Goal: Book appointment/travel/reservation

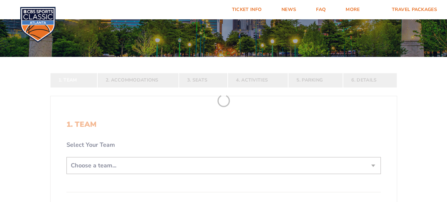
scroll to position [100, 0]
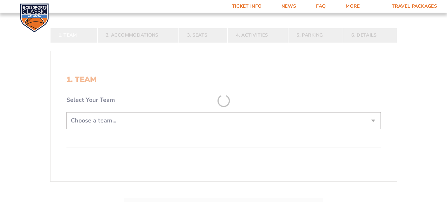
click at [373, 120] on form "[US_STATE] [US_STATE] Travel Package [US_STATE][GEOGRAPHIC_DATA] [US_STATE] Sta…" at bounding box center [223, 81] width 447 height 362
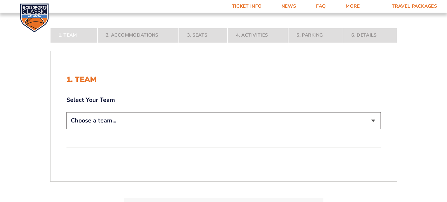
click at [376, 121] on select "Choose a team... [US_STATE] Wildcats [US_STATE] State Buckeyes [US_STATE] Tar H…" at bounding box center [224, 120] width 315 height 17
select select "12956"
click at [67, 129] on select "Choose a team... [US_STATE] Wildcats [US_STATE] State Buckeyes [US_STATE] Tar H…" at bounding box center [224, 120] width 315 height 17
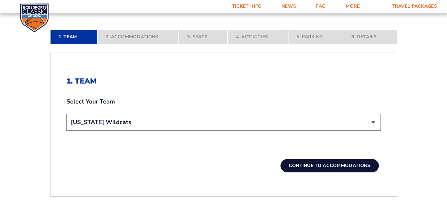
scroll to position [200, 0]
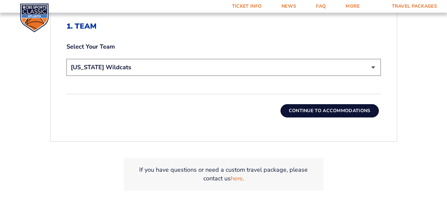
click at [331, 111] on button "Continue To Accommodations" at bounding box center [330, 110] width 98 height 13
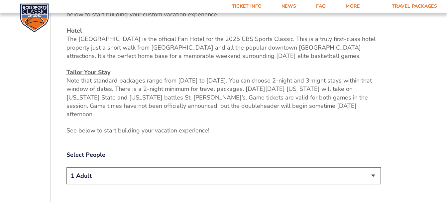
scroll to position [261, 0]
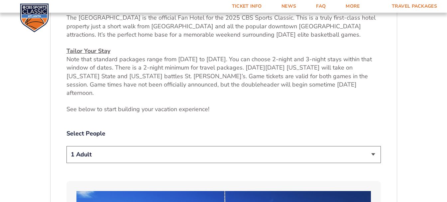
click at [211, 150] on select "1 Adult 2 Adults 3 Adults 4 Adults 2 Adults + 1 Child 2 Adults + 2 Children 2 A…" at bounding box center [224, 154] width 315 height 17
select select "2 Adults"
click at [67, 146] on select "1 Adult 2 Adults 3 Adults 4 Adults 2 Adults + 1 Child 2 Adults + 2 Children 2 A…" at bounding box center [224, 154] width 315 height 17
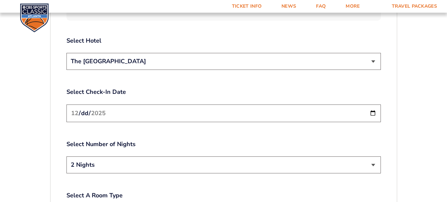
scroll to position [794, 0]
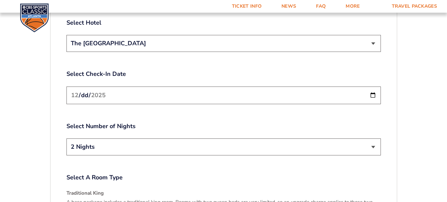
click at [376, 86] on input "[DATE]" at bounding box center [224, 95] width 315 height 18
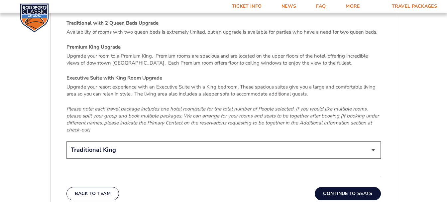
scroll to position [1026, 0]
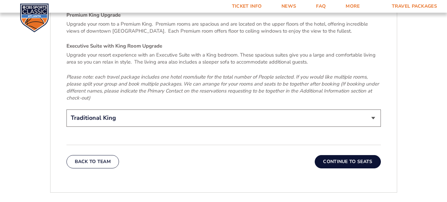
click at [376, 109] on select "Traditional King Traditional with 2 Queen Beds Upgrade (+$95 per night) Premium…" at bounding box center [224, 117] width 315 height 17
click at [67, 109] on select "Traditional King Traditional with 2 Queen Beds Upgrade (+$95 per night) Premium…" at bounding box center [224, 117] width 315 height 17
click at [338, 155] on button "Continue To Seats" at bounding box center [348, 161] width 66 height 13
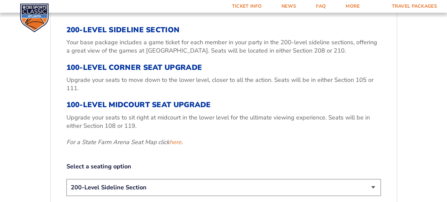
scroll to position [228, 0]
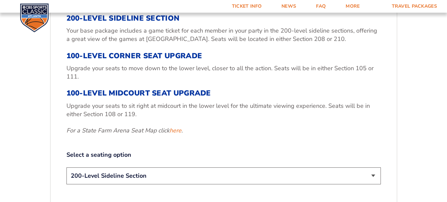
click at [373, 173] on select "200-Level Sideline Section 100-Level Corner Seat Upgrade (+$120 per person) 100…" at bounding box center [224, 175] width 315 height 17
click at [174, 131] on link "here" at bounding box center [176, 130] width 12 height 8
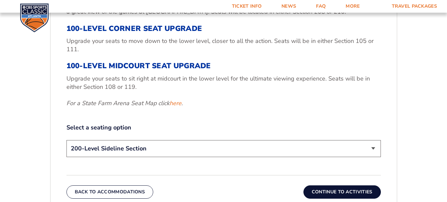
scroll to position [361, 0]
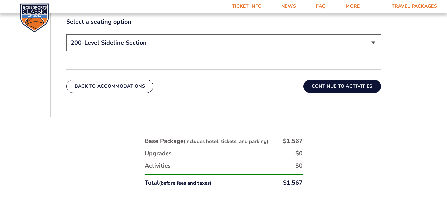
click at [377, 43] on select "200-Level Sideline Section 100-Level Corner Seat Upgrade (+$120 per person) 100…" at bounding box center [224, 42] width 315 height 17
select select "100-Level Corner Seat Upgrade"
click at [67, 34] on select "200-Level Sideline Section 100-Level Corner Seat Upgrade (+$120 per person) 100…" at bounding box center [224, 42] width 315 height 17
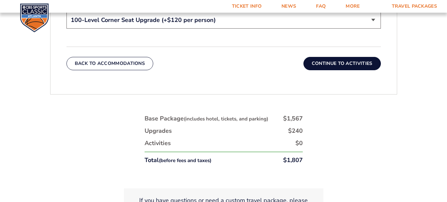
scroll to position [394, 0]
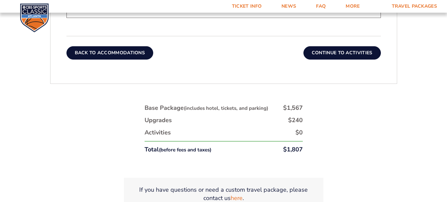
click at [119, 50] on button "Back To Accommodations" at bounding box center [110, 52] width 87 height 13
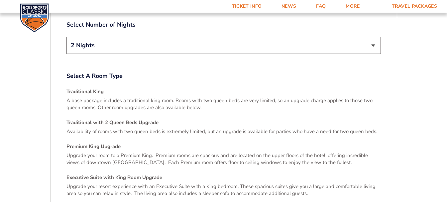
scroll to position [960, 0]
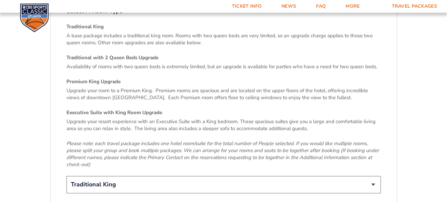
click at [372, 176] on select "Traditional King Traditional with 2 Queen Beds Upgrade (+$95 per night) Premium…" at bounding box center [224, 184] width 315 height 17
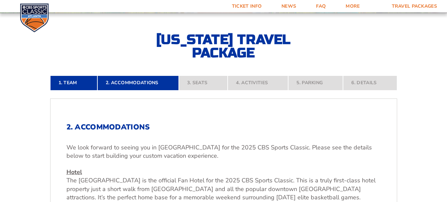
scroll to position [100, 0]
